Goal: Information Seeking & Learning: Learn about a topic

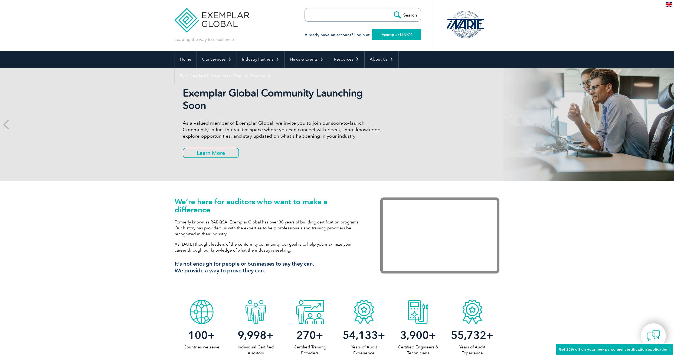
click at [389, 33] on link "Exemplar LINK" at bounding box center [396, 34] width 49 height 11
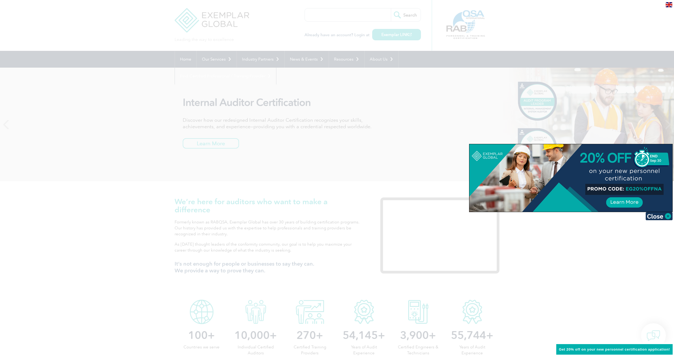
click at [417, 165] on div at bounding box center [337, 178] width 674 height 356
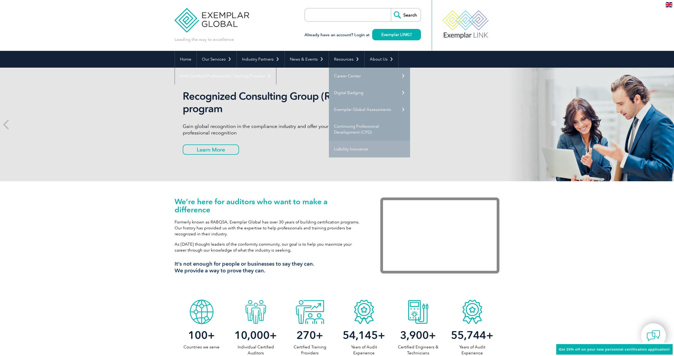
click at [347, 150] on link "Liability Insurance" at bounding box center [369, 149] width 81 height 17
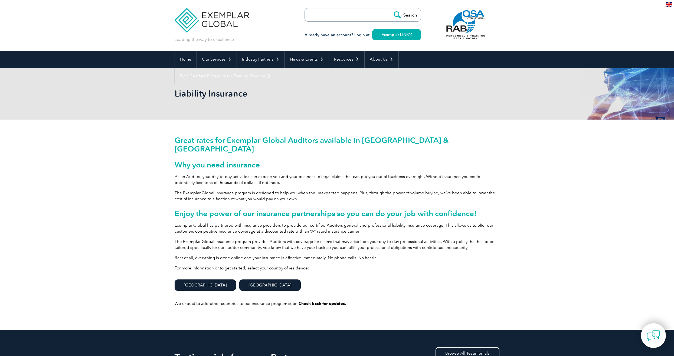
click at [239, 280] on link "[GEOGRAPHIC_DATA]" at bounding box center [269, 285] width 61 height 11
click at [399, 35] on link "Exemplar LINK" at bounding box center [396, 34] width 49 height 11
